Goal: Navigation & Orientation: Go to known website

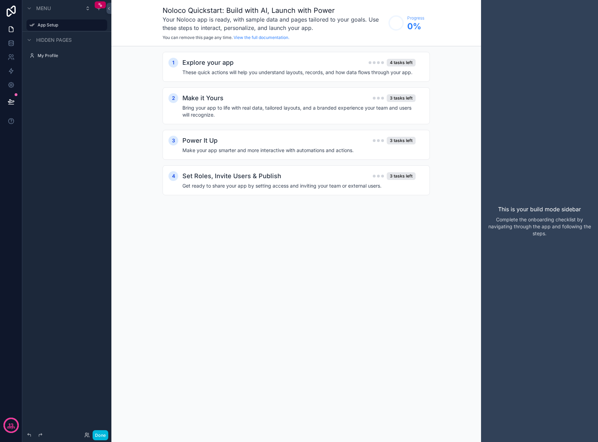
click at [8, 6] on icon at bounding box center [11, 11] width 14 height 11
